Goal: Task Accomplishment & Management: Use online tool/utility

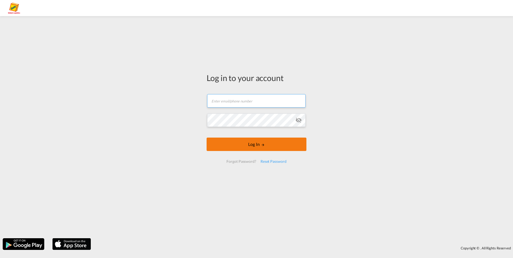
type input "[EMAIL_ADDRESS][PERSON_NAME][DOMAIN_NAME]"
click at [266, 149] on button "Log In" at bounding box center [256, 144] width 100 height 13
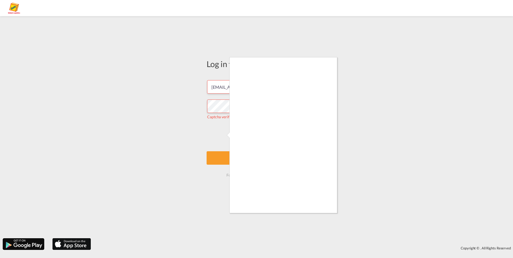
click at [340, 134] on div at bounding box center [256, 129] width 513 height 258
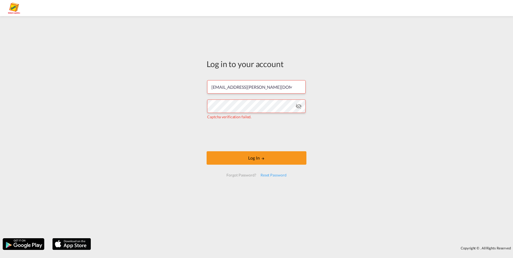
click at [325, 132] on div "Log in to your account [EMAIL_ADDRESS][PERSON_NAME][DOMAIN_NAME] Captcha verifi…" at bounding box center [256, 127] width 513 height 217
click at [273, 156] on button "Log In" at bounding box center [256, 157] width 100 height 13
